Goal: Task Accomplishment & Management: Use online tool/utility

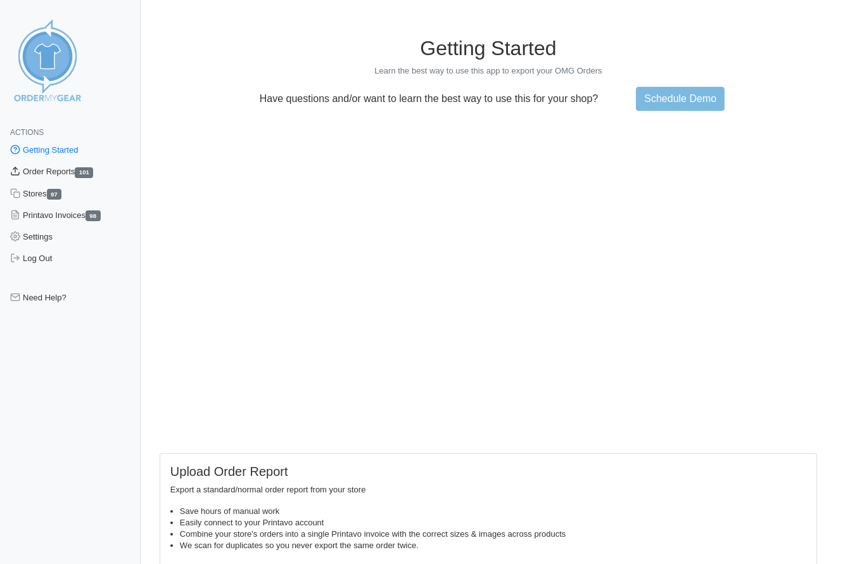
click at [43, 173] on link "Order Reports 101" at bounding box center [70, 172] width 141 height 22
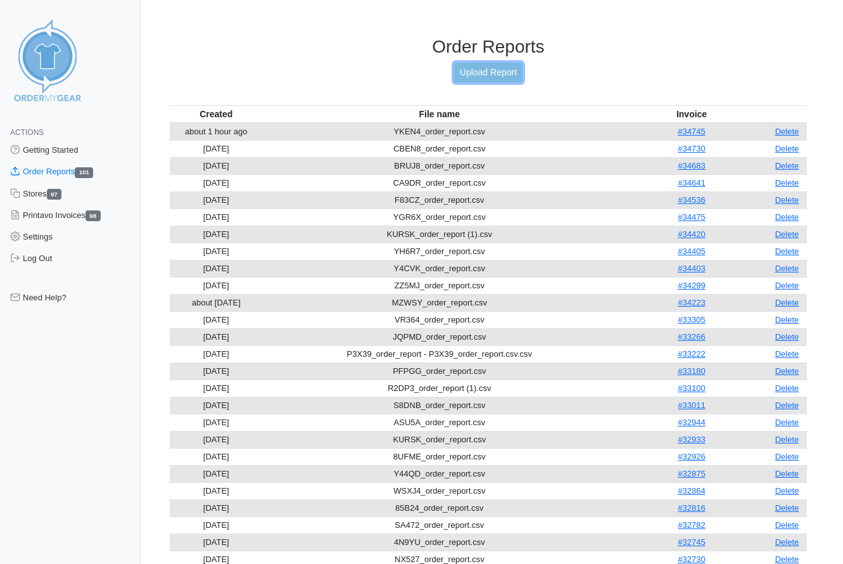
click at [501, 67] on link "Upload Report" at bounding box center [488, 73] width 68 height 20
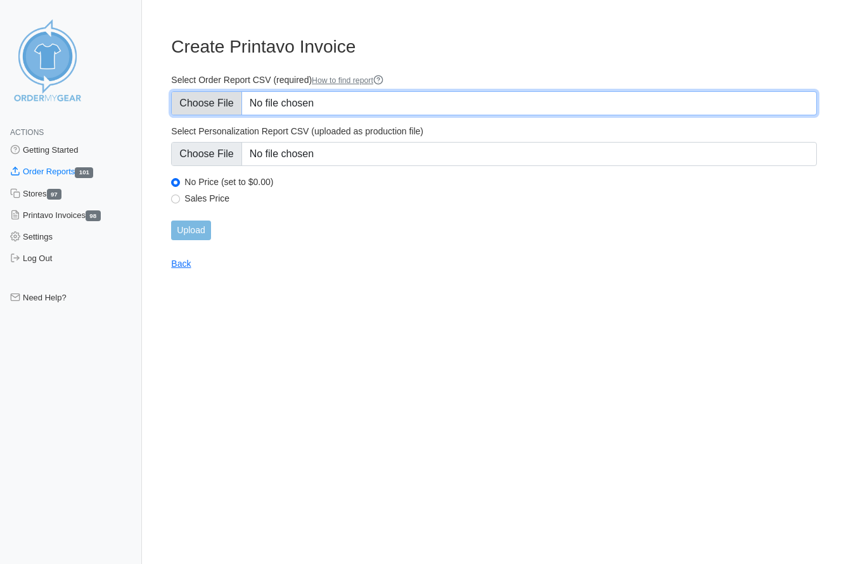
click at [198, 103] on input "Select Order Report CSV (required) How to find report" at bounding box center [493, 103] width 645 height 24
type input "C:\fakepath\JF3F6_order_report.csv"
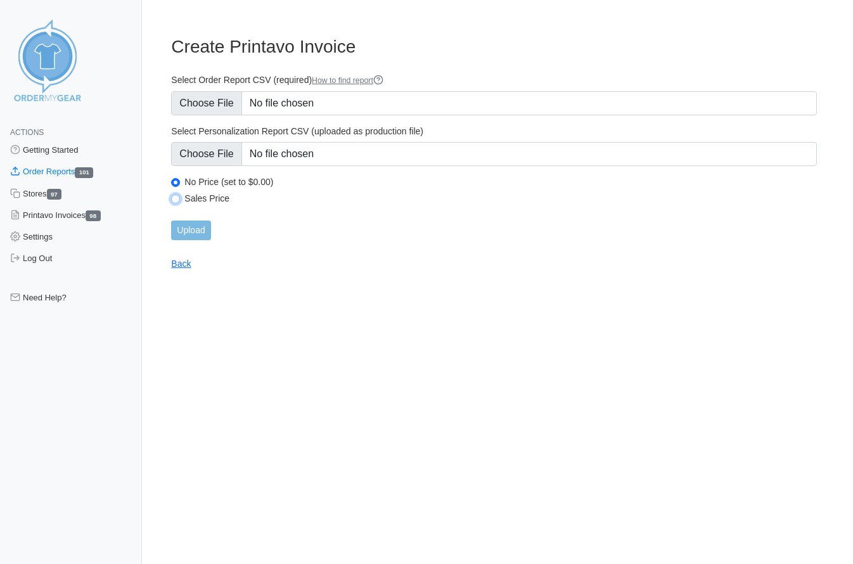
click at [177, 198] on input "Sales Price" at bounding box center [175, 198] width 9 height 9
radio input "true"
click at [189, 225] on input "Upload" at bounding box center [190, 230] width 39 height 20
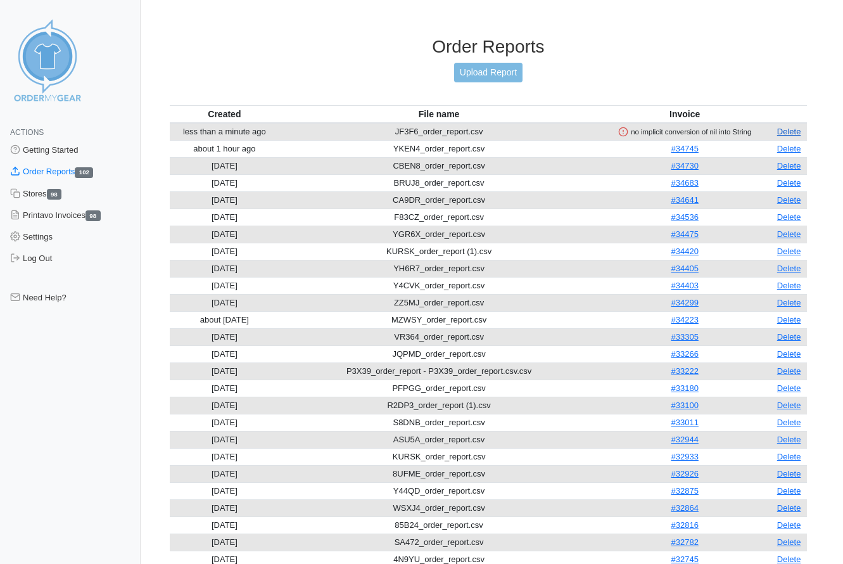
click at [794, 132] on link "Delete" at bounding box center [789, 132] width 24 height 10
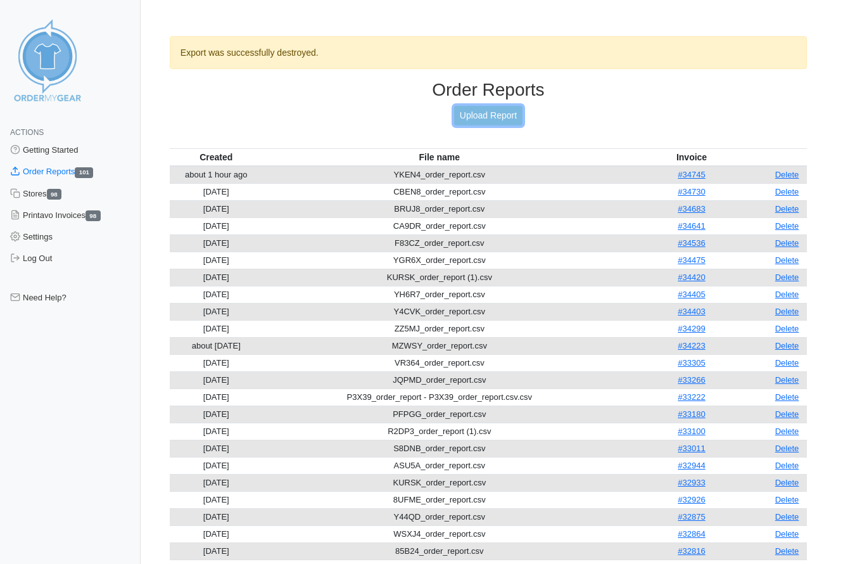
click at [492, 115] on link "Upload Report" at bounding box center [488, 116] width 68 height 20
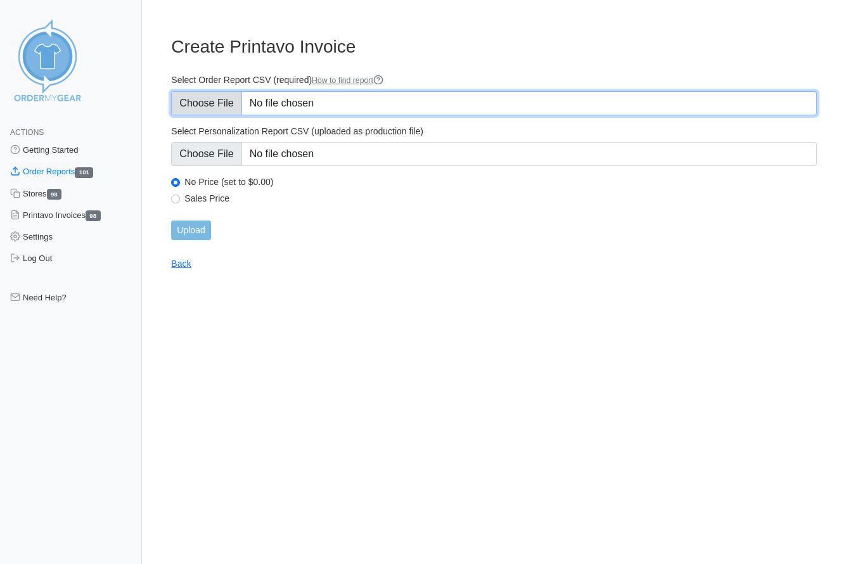
click at [225, 99] on input "Select Order Report CSV (required) How to find report" at bounding box center [493, 103] width 645 height 24
type input "C:\fakepath\JF3F6_order_report (1).csv"
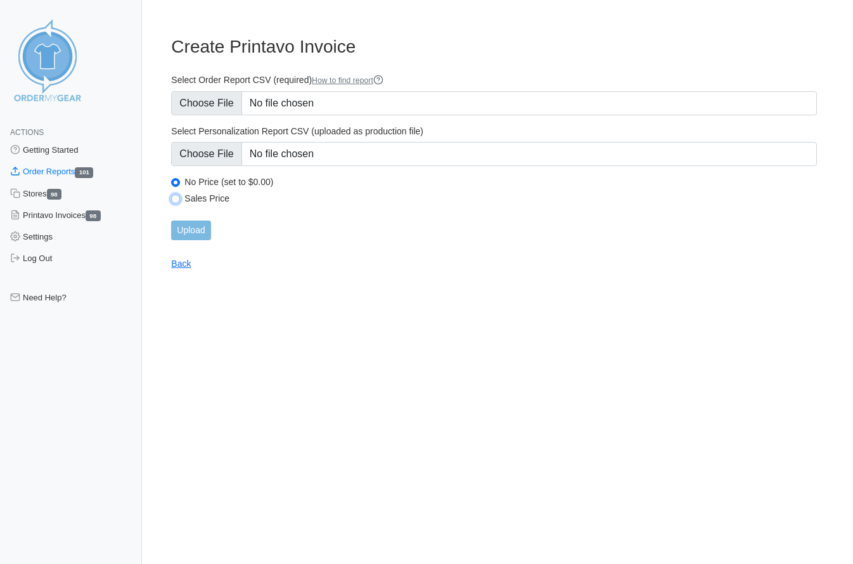
click at [175, 200] on input "Sales Price" at bounding box center [175, 198] width 9 height 9
radio input "true"
click at [200, 232] on input "Upload" at bounding box center [190, 230] width 39 height 20
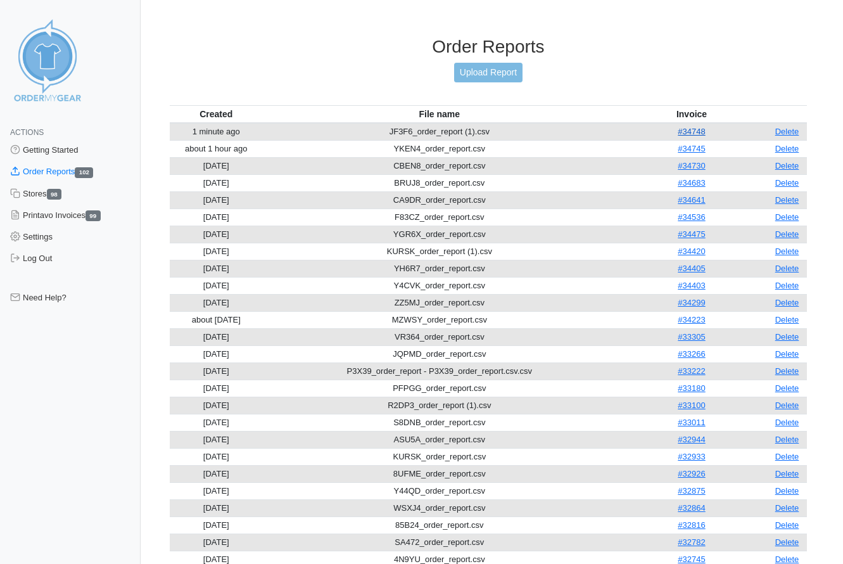
click at [699, 129] on link "#34748" at bounding box center [691, 132] width 27 height 10
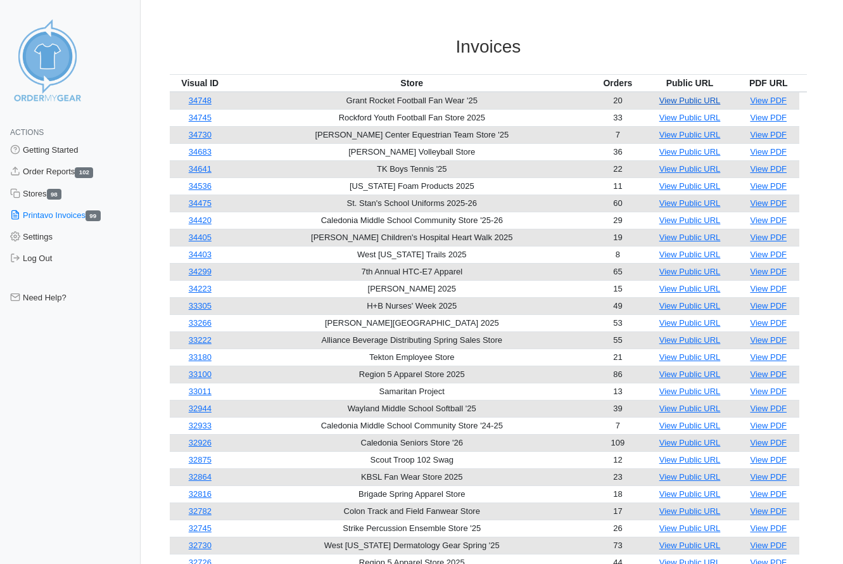
click at [688, 101] on link "View Public URL" at bounding box center [689, 101] width 61 height 10
